Goal: Transaction & Acquisition: Download file/media

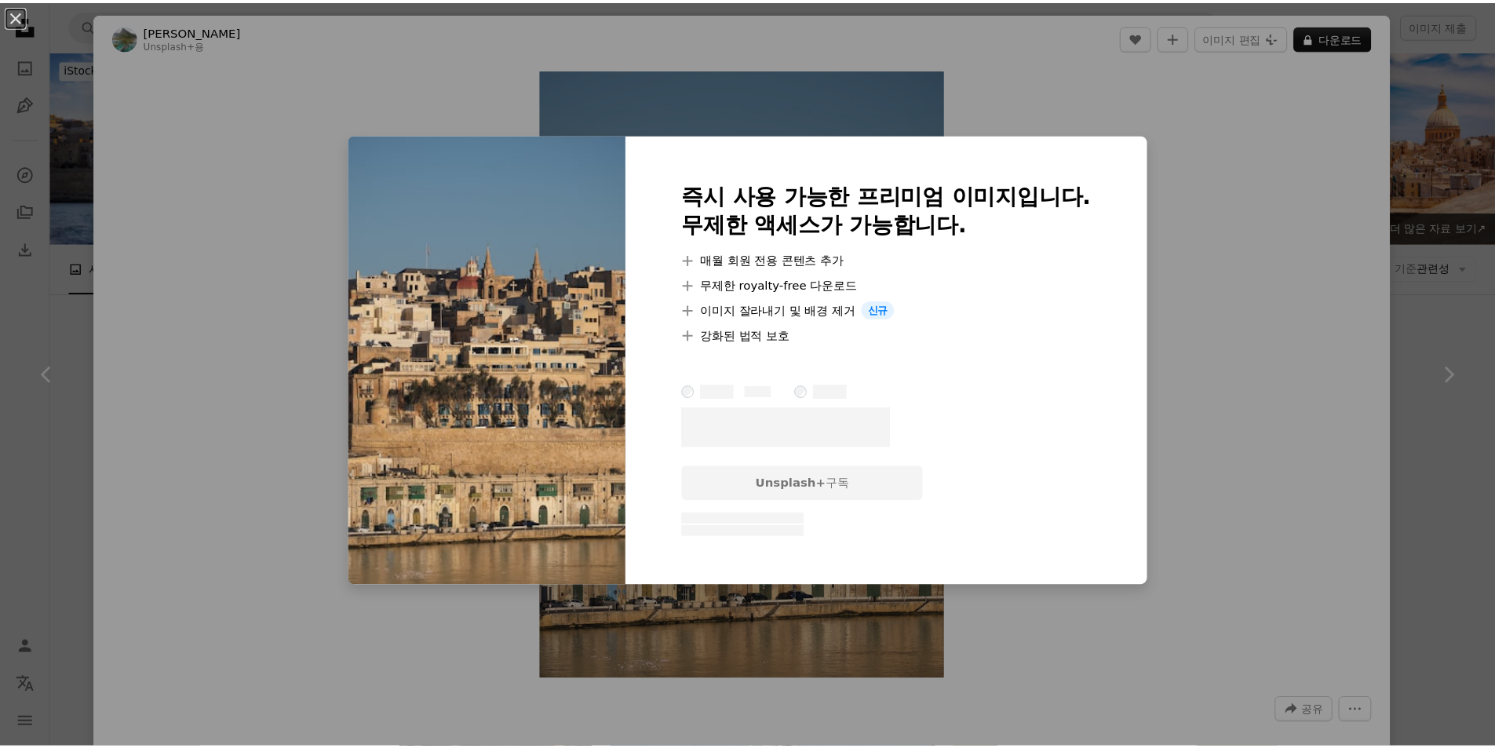
scroll to position [1359, 0]
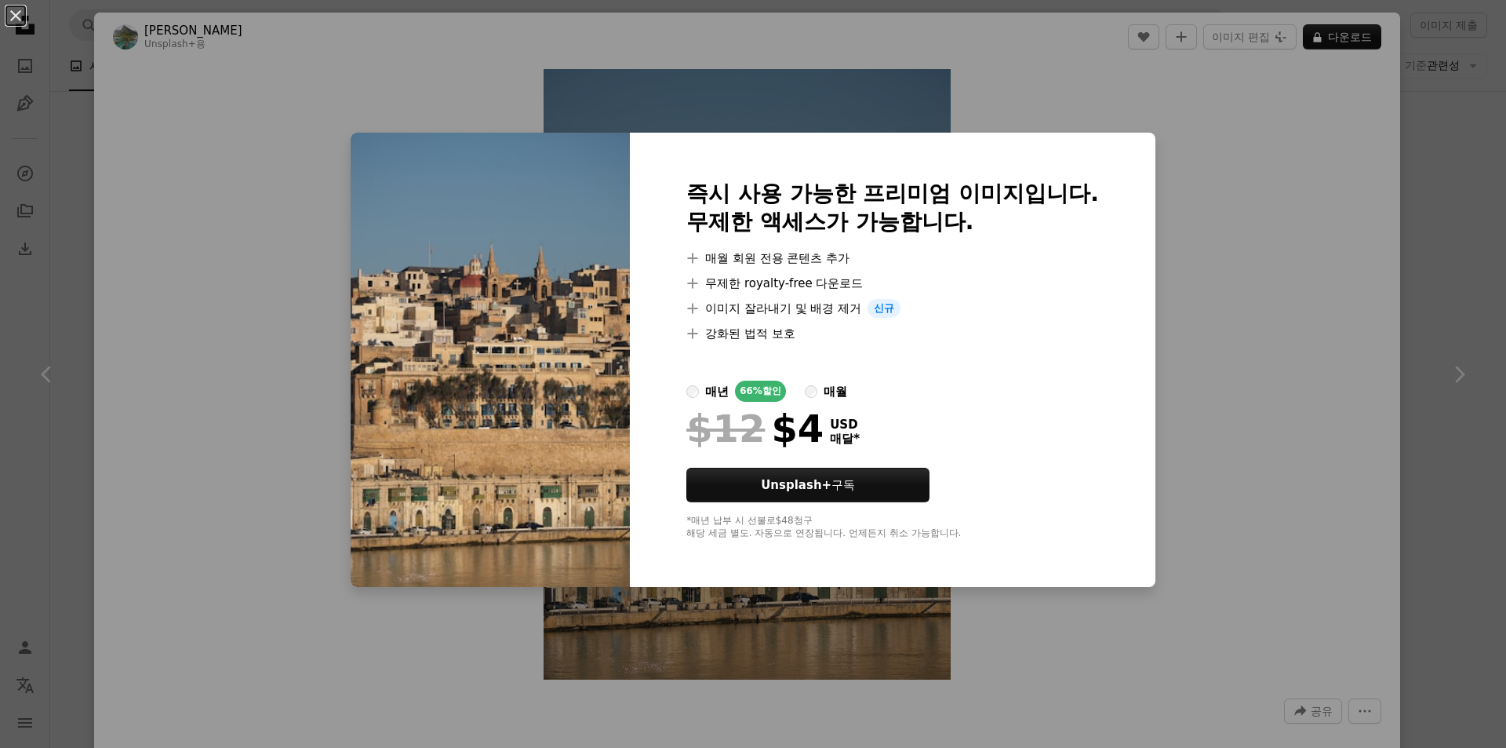
click at [1232, 406] on div "An X shape 즉시 사용 가능한 프리미엄 이미지입니다. 무제한 액세스가 가능합니다. A plus sign 매월 회원 전용 콘텐츠 추가 A…" at bounding box center [753, 374] width 1506 height 748
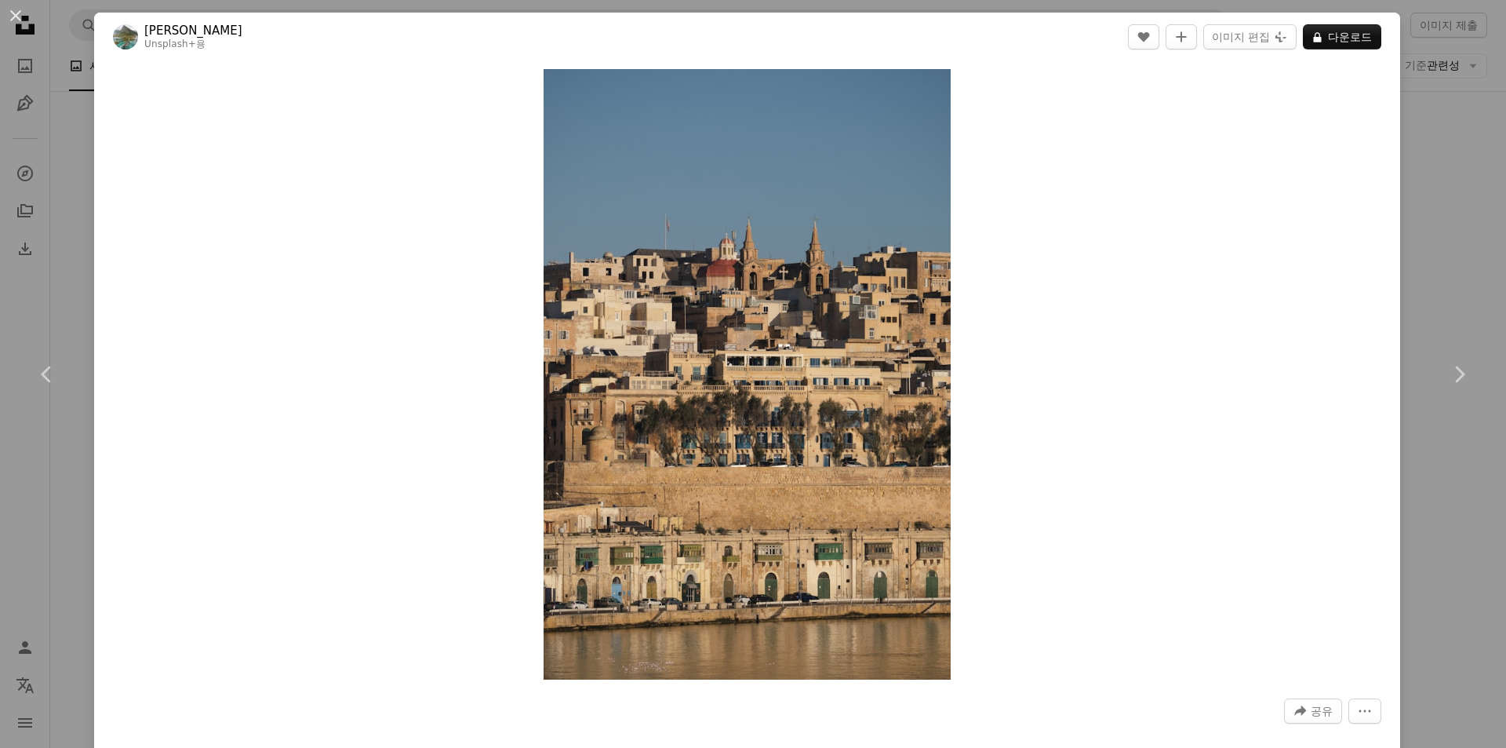
drag, startPoint x: 796, startPoint y: 430, endPoint x: 1308, endPoint y: 116, distance: 600.8
click at [1156, 255] on div "Zoom in" at bounding box center [747, 374] width 1306 height 626
click at [1448, 104] on div "An X shape Chevron left Chevron right [PERSON_NAME] Unsplash+ 용 A heart A plus …" at bounding box center [753, 374] width 1506 height 748
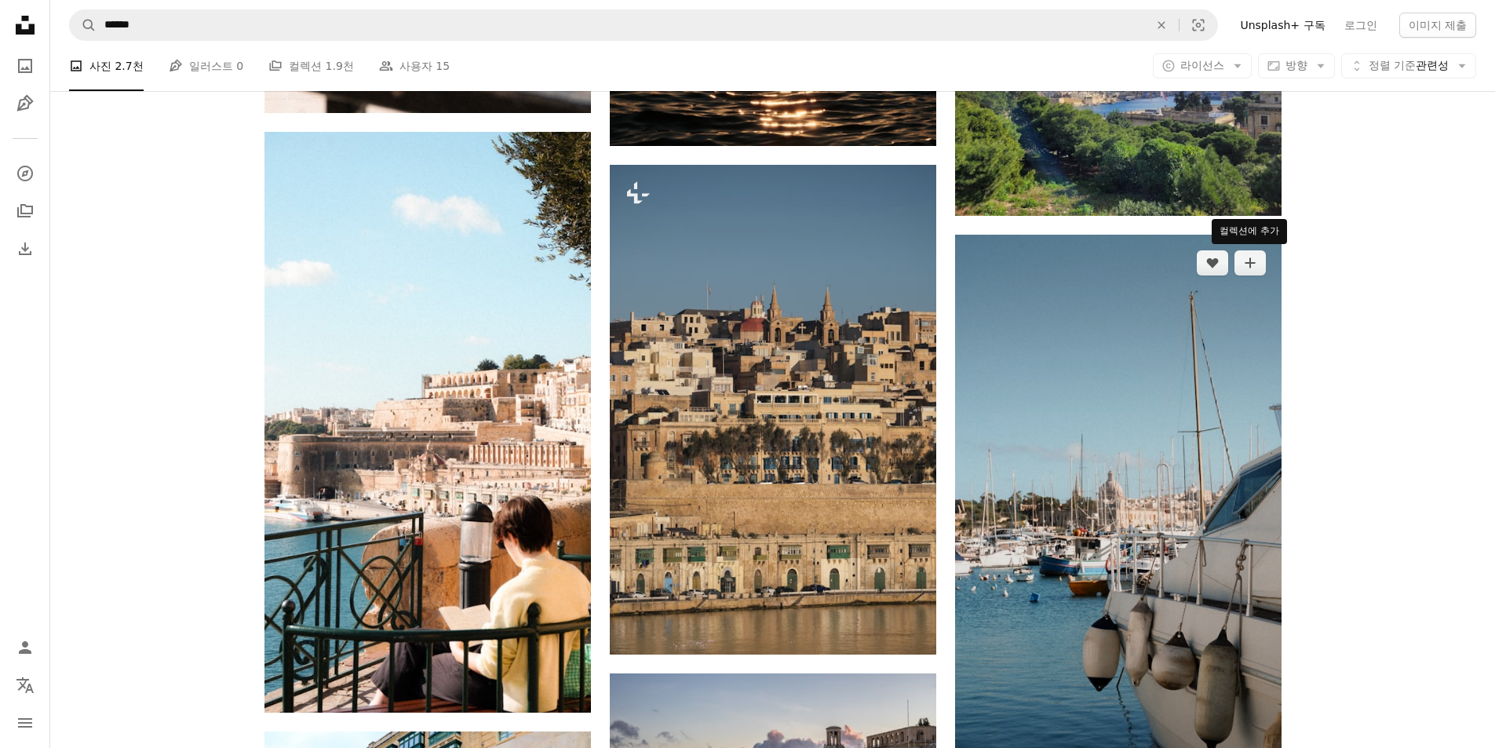
click at [1211, 329] on img at bounding box center [1118, 525] width 326 height 581
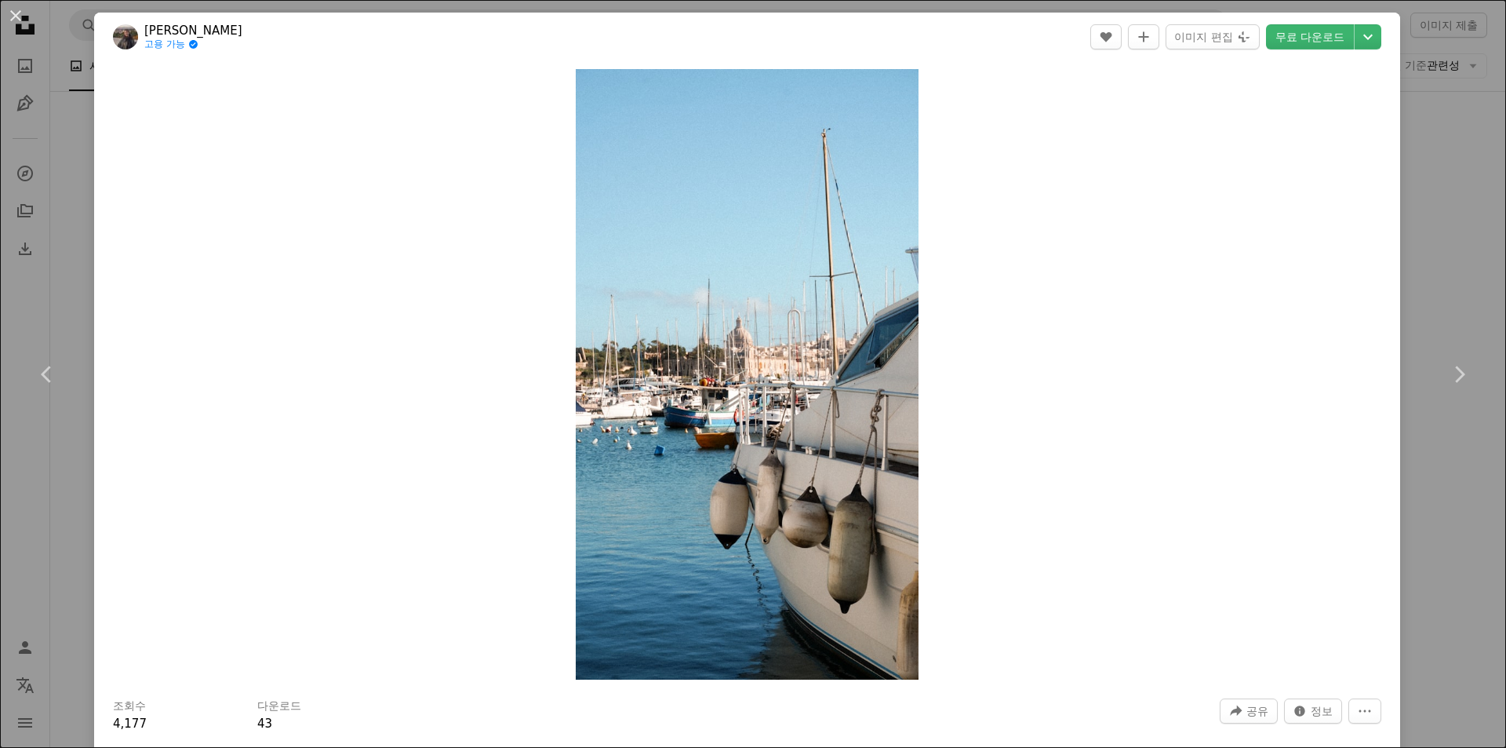
click at [1480, 143] on div "An X shape Chevron left Chevron right Anja [PERSON_NAME] 고용 가능 A checkmark insi…" at bounding box center [753, 374] width 1506 height 748
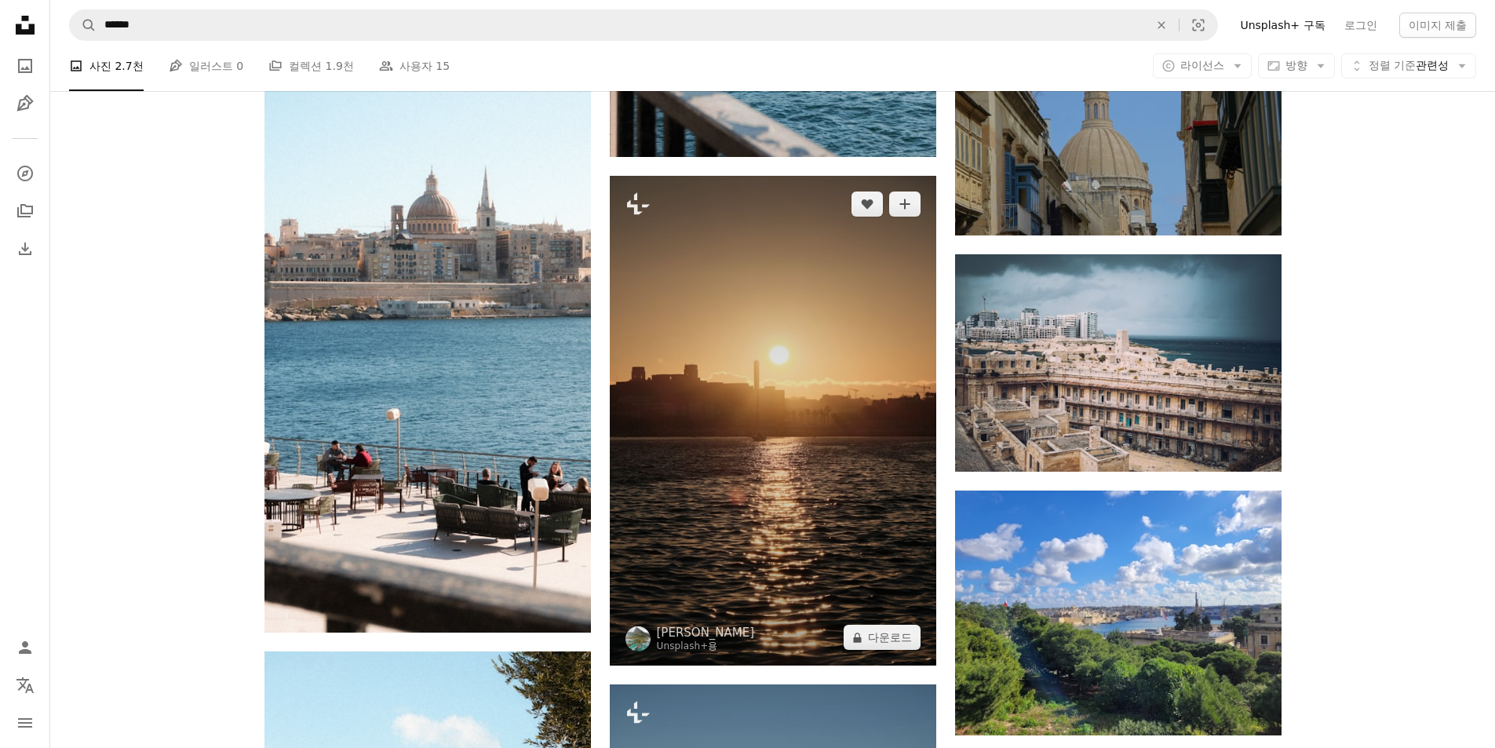
scroll to position [836, 0]
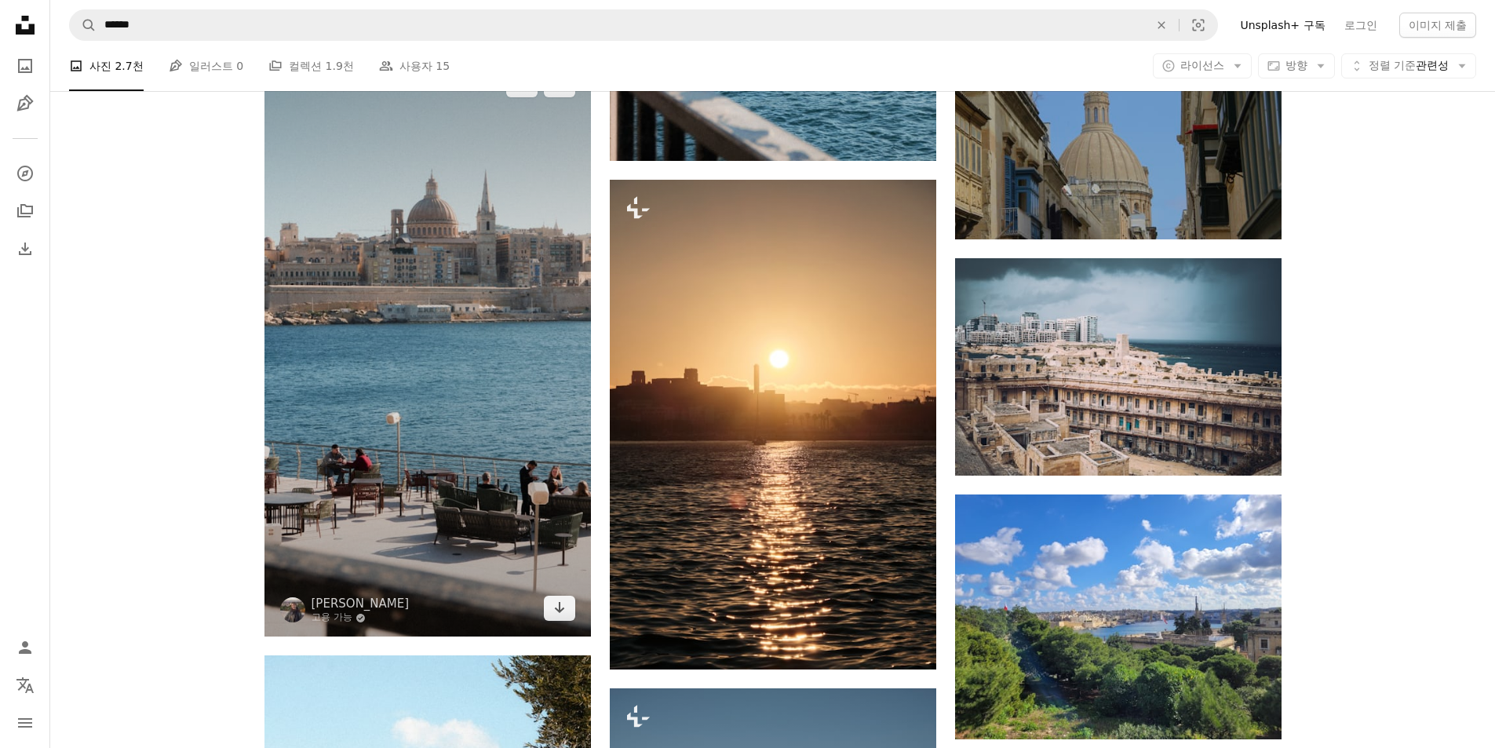
click at [474, 355] on img at bounding box center [427, 346] width 326 height 581
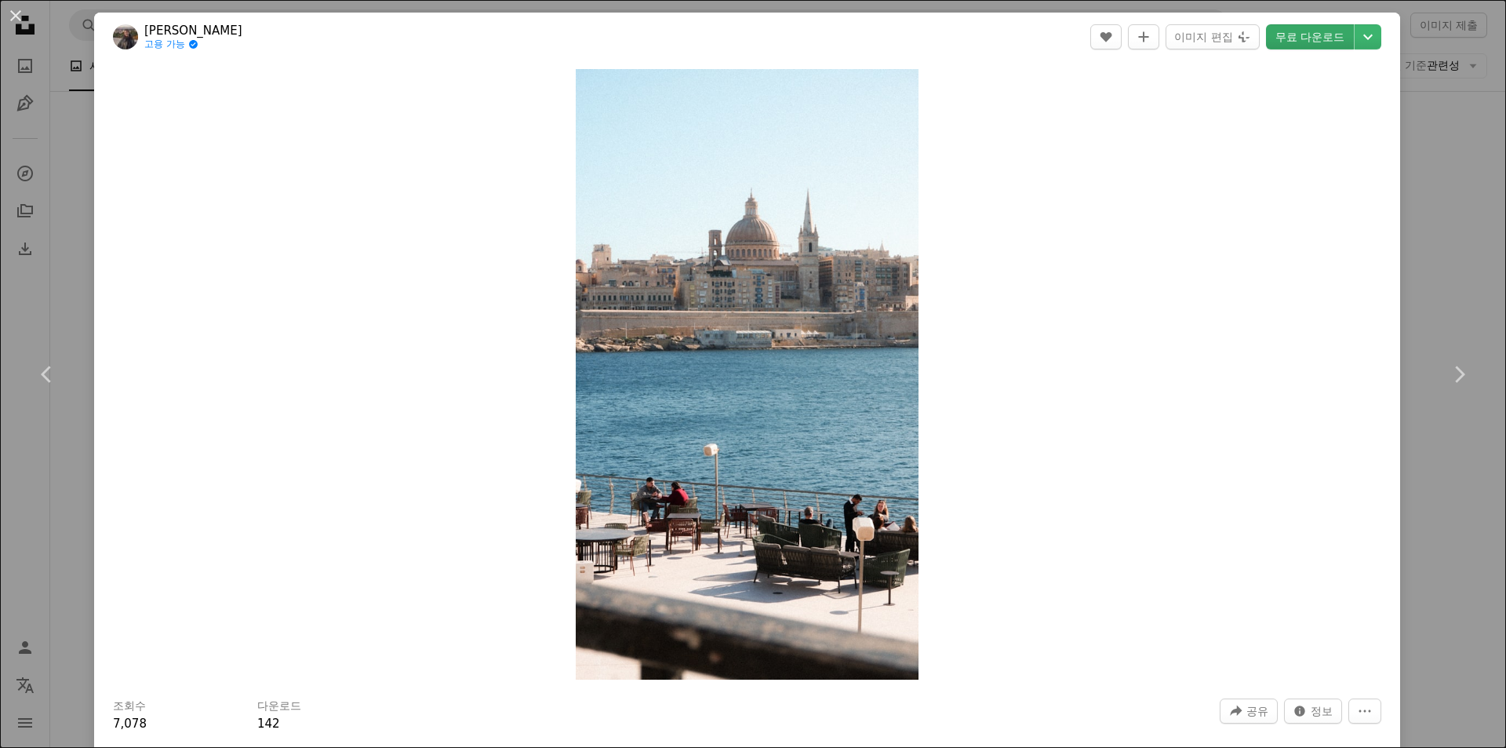
click at [1301, 46] on link "무료 다운로드" at bounding box center [1310, 36] width 88 height 25
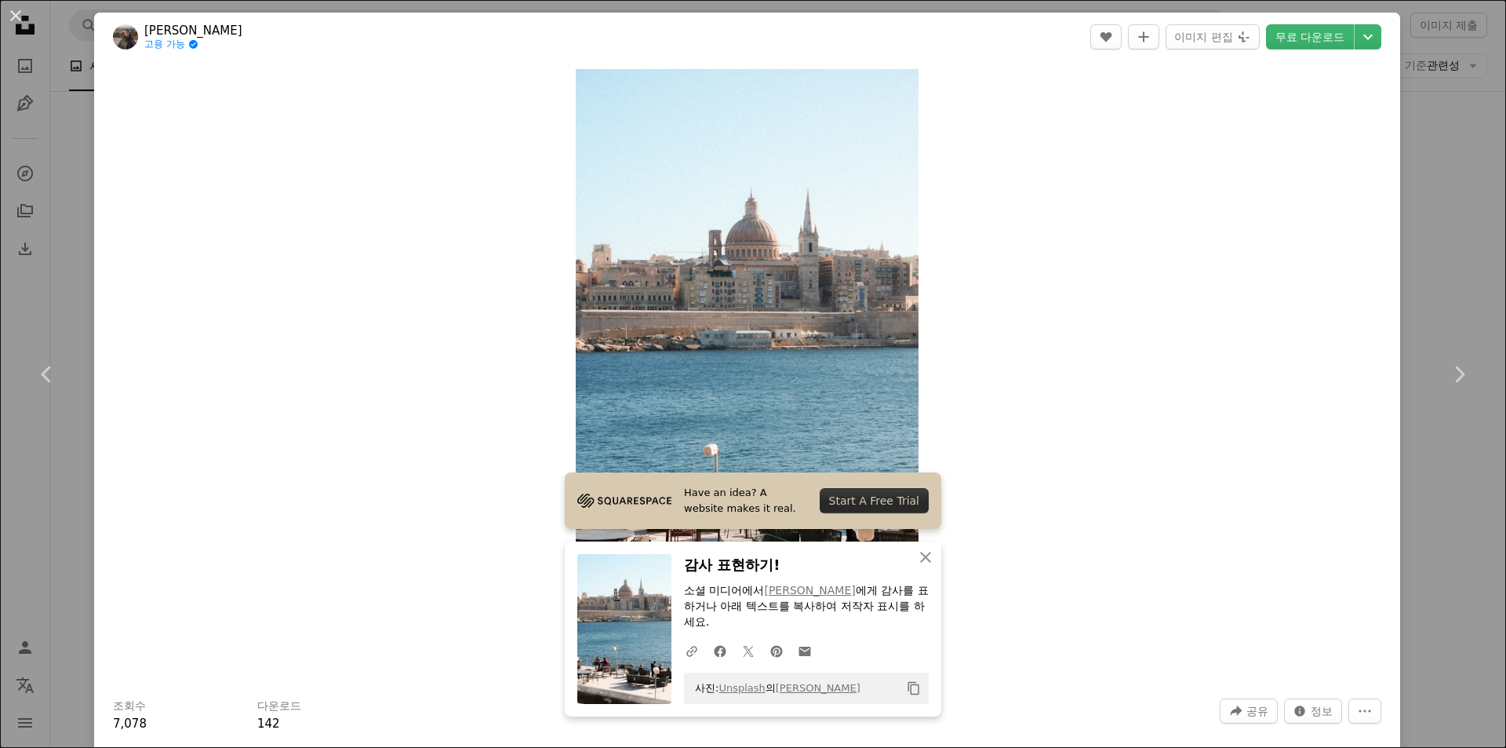
click at [1444, 179] on div "An X shape Chevron left Chevron right Anja [PERSON_NAME] 고용 가능 A checkmark insi…" at bounding box center [753, 374] width 1506 height 748
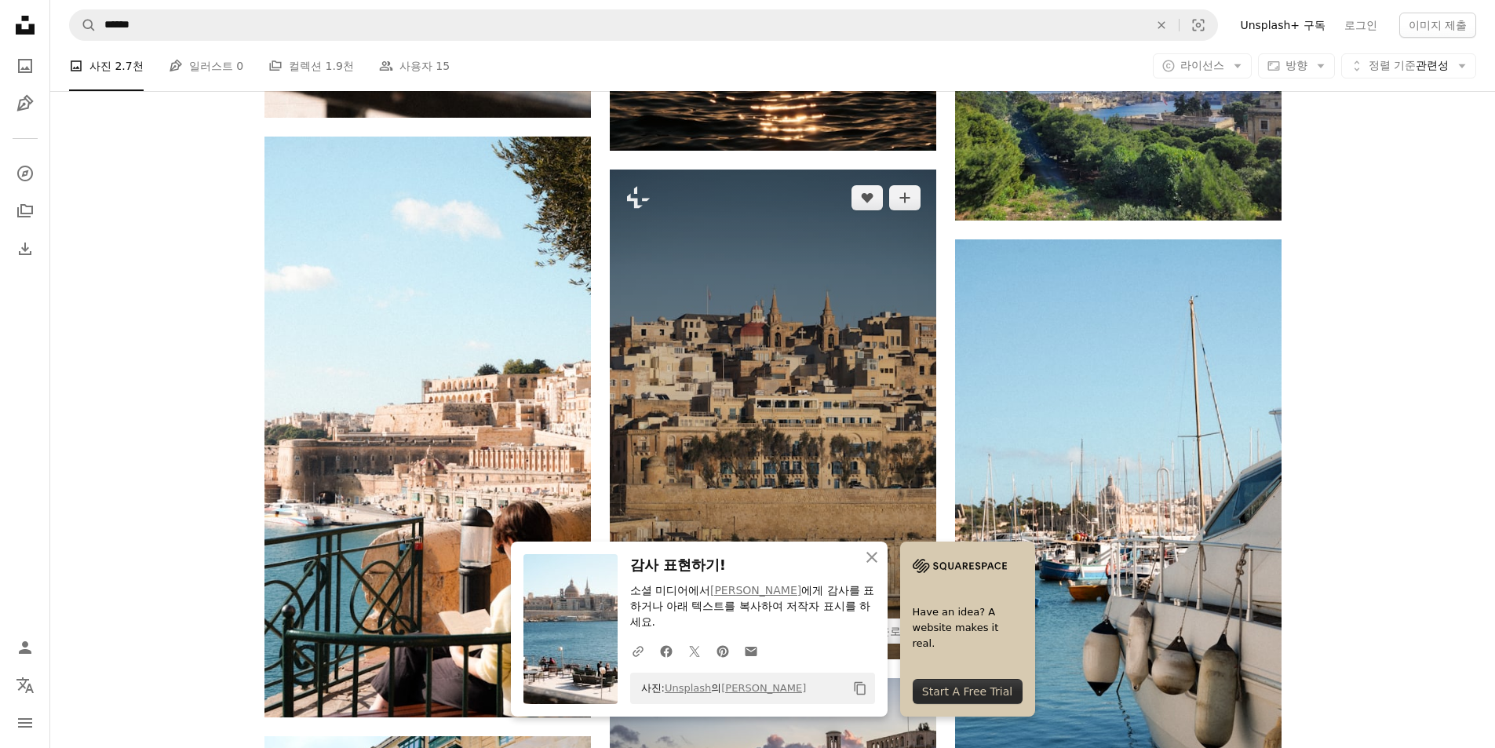
scroll to position [1359, 0]
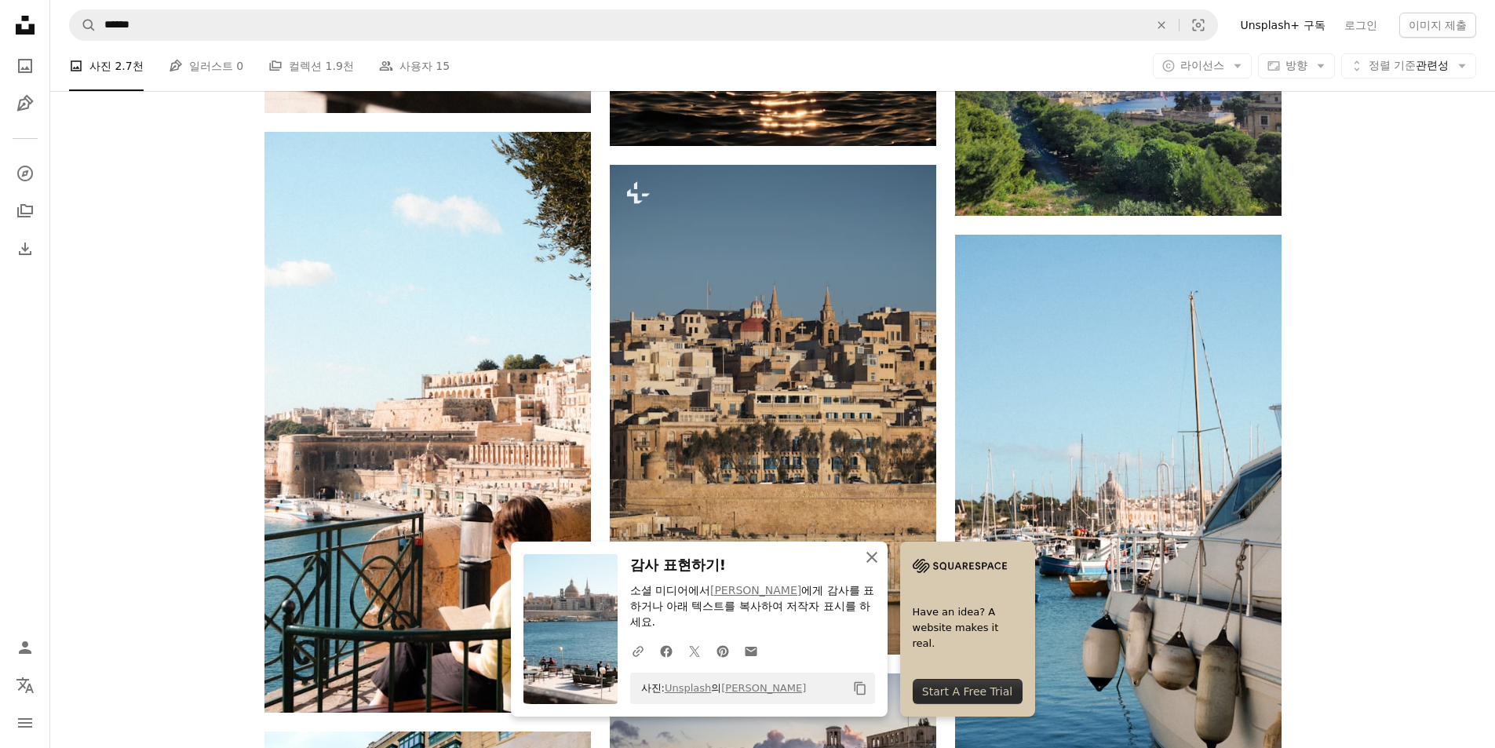
click at [872, 552] on icon "An X shape" at bounding box center [871, 557] width 19 height 19
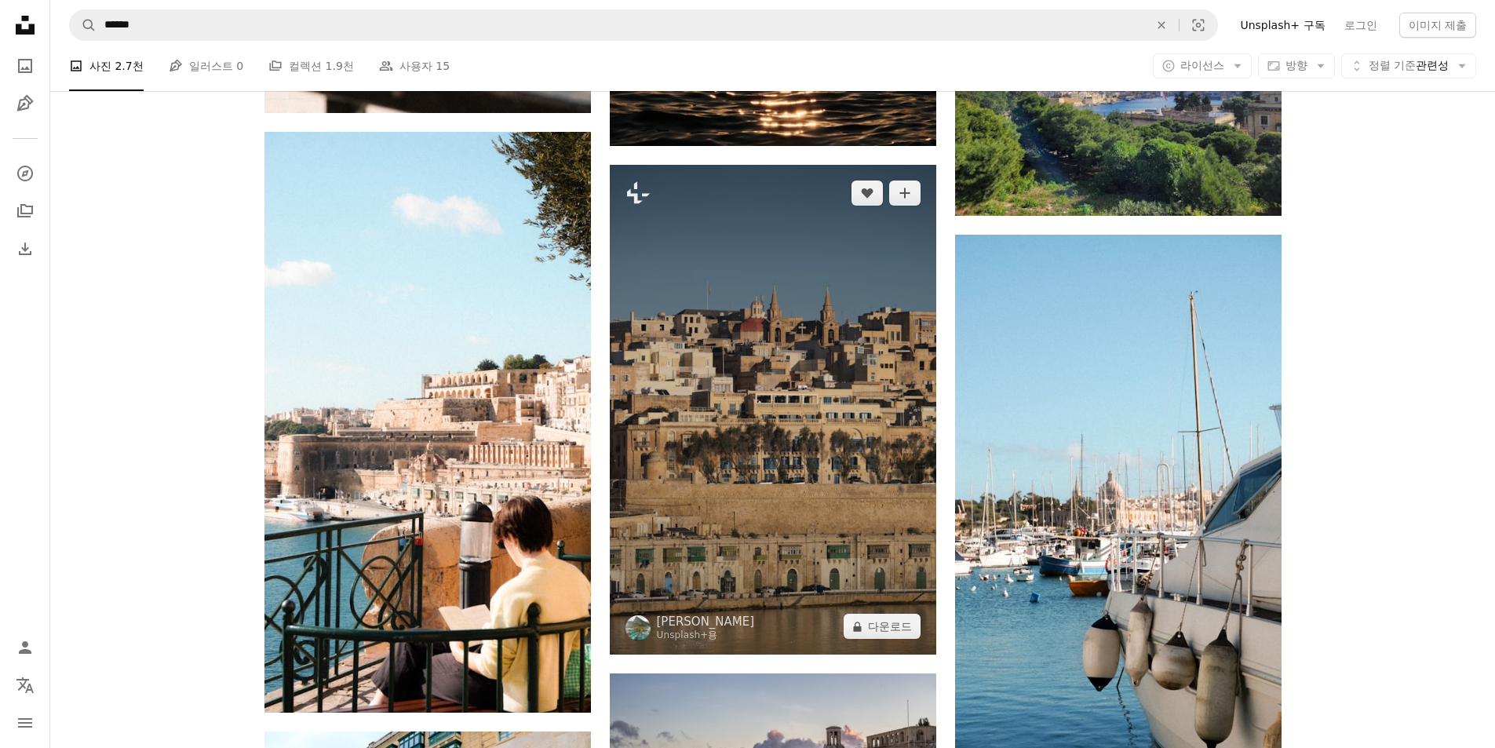
click at [843, 471] on img at bounding box center [773, 410] width 326 height 490
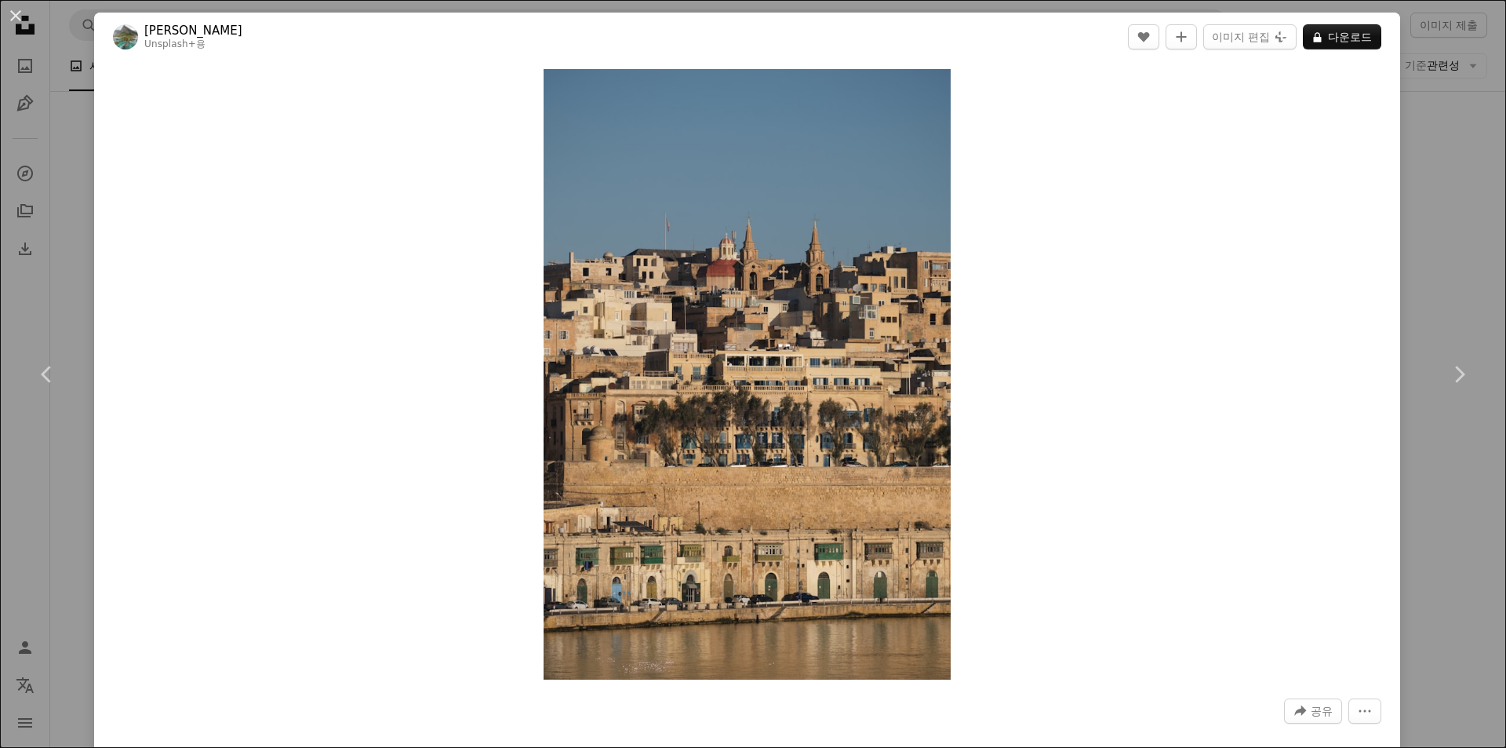
click at [1453, 126] on div "An X shape Chevron left Chevron right [PERSON_NAME] Unsplash+ 용 A heart A plus …" at bounding box center [753, 374] width 1506 height 748
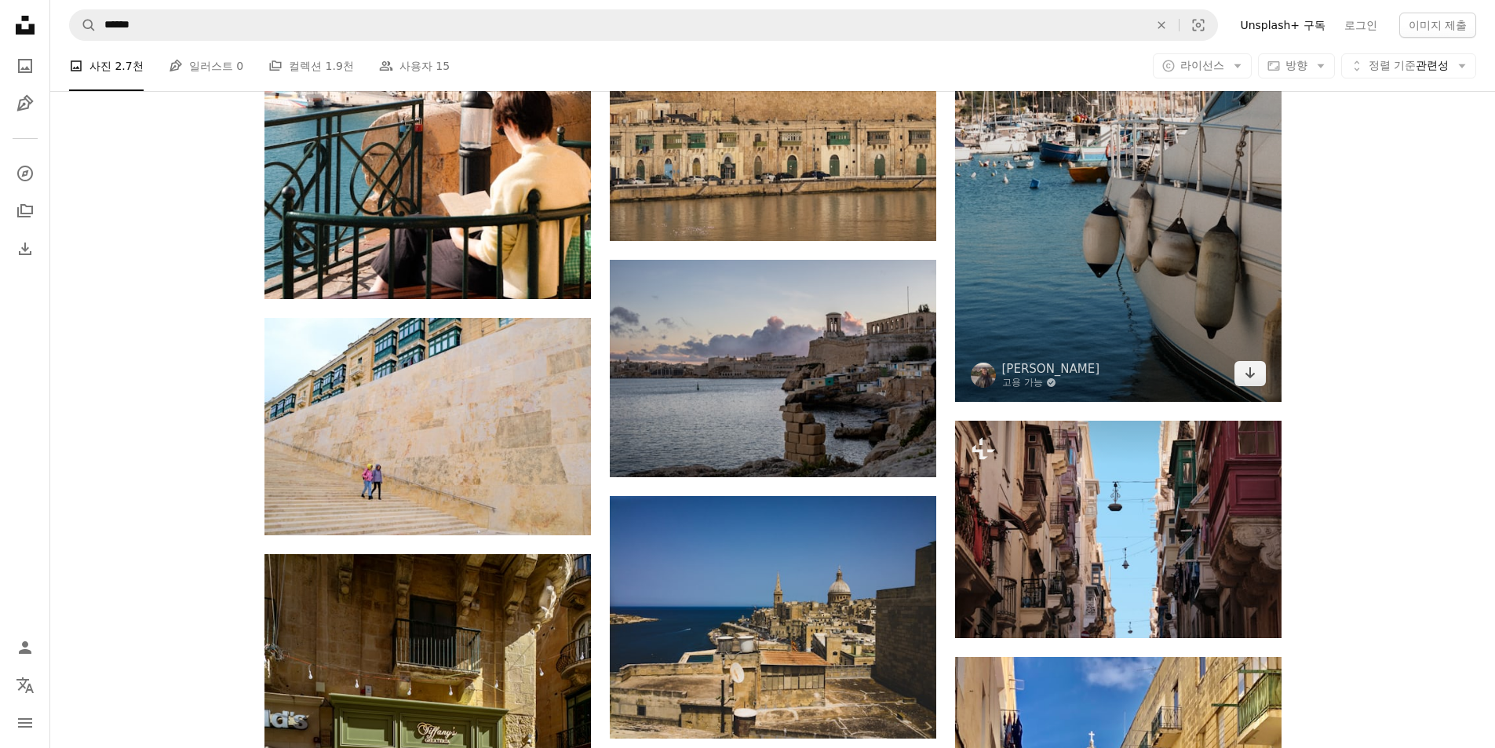
scroll to position [1777, 0]
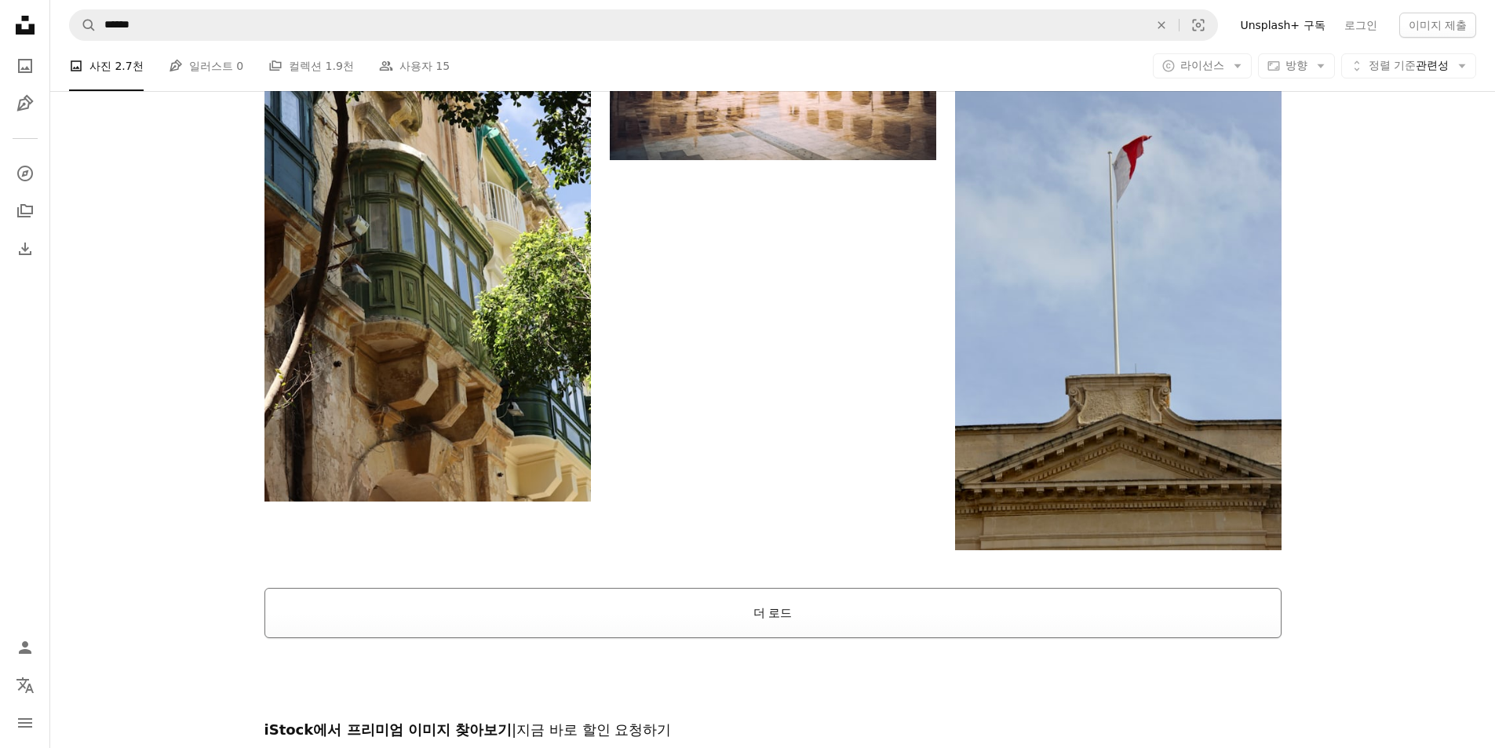
click at [988, 632] on button "더 로드" at bounding box center [772, 613] width 1017 height 50
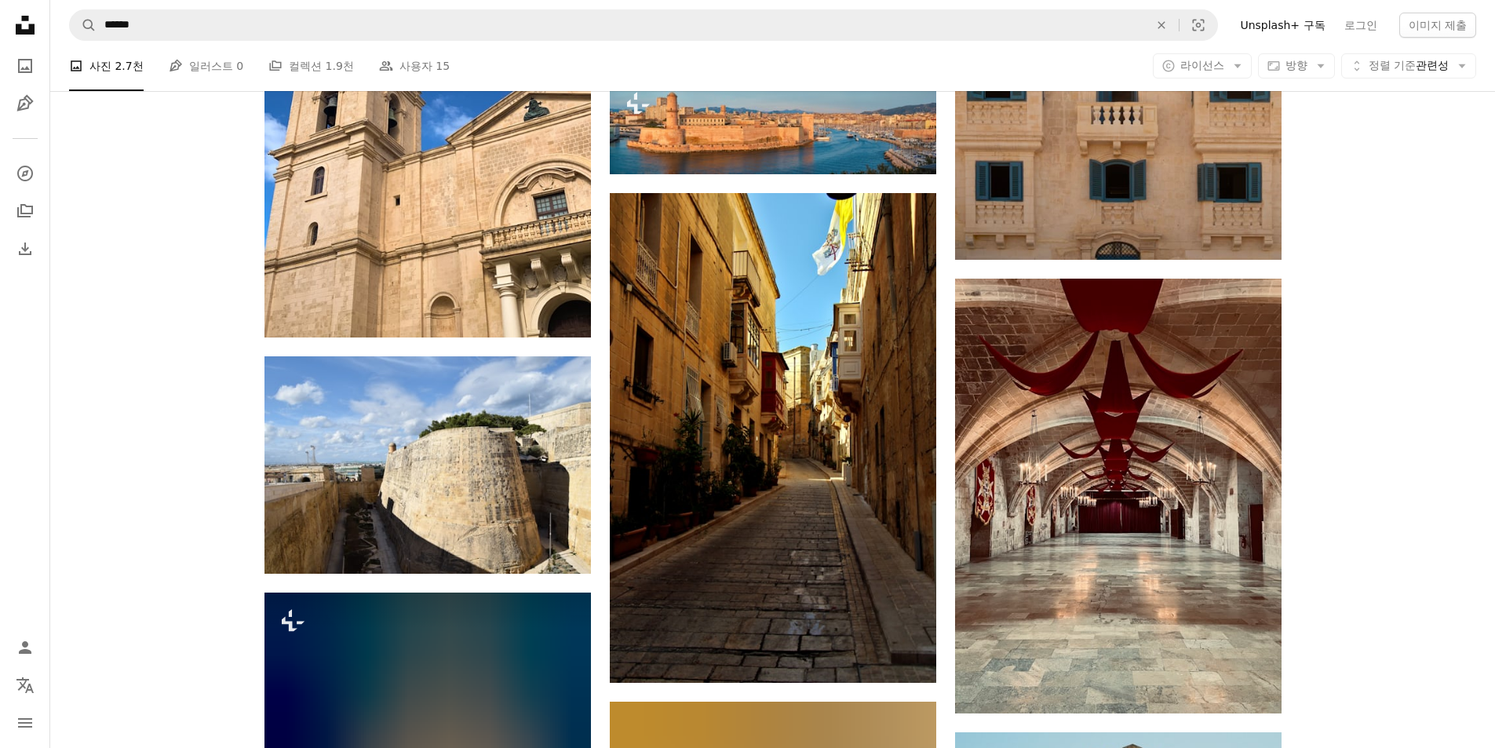
scroll to position [10041, 0]
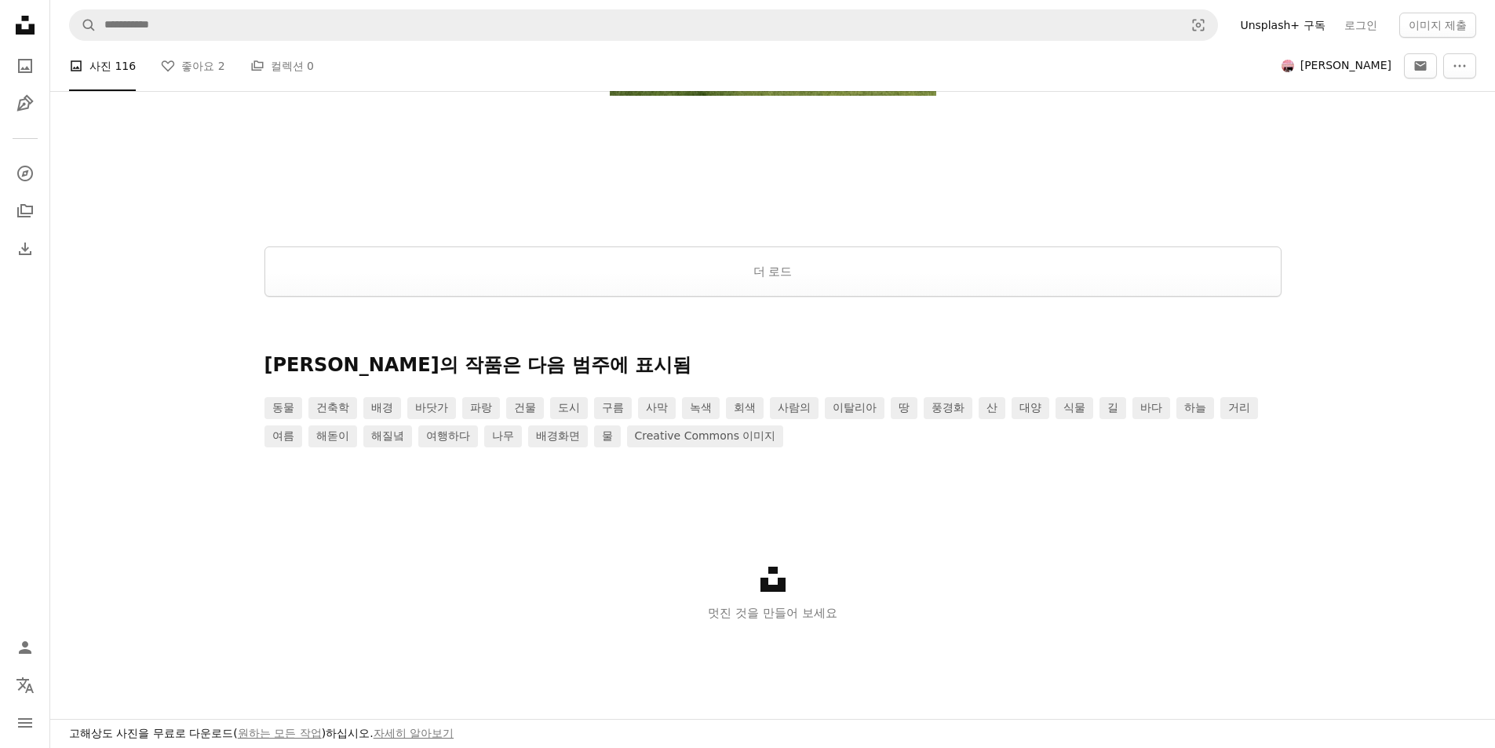
scroll to position [1504, 0]
